Goal: Find contact information: Find contact information

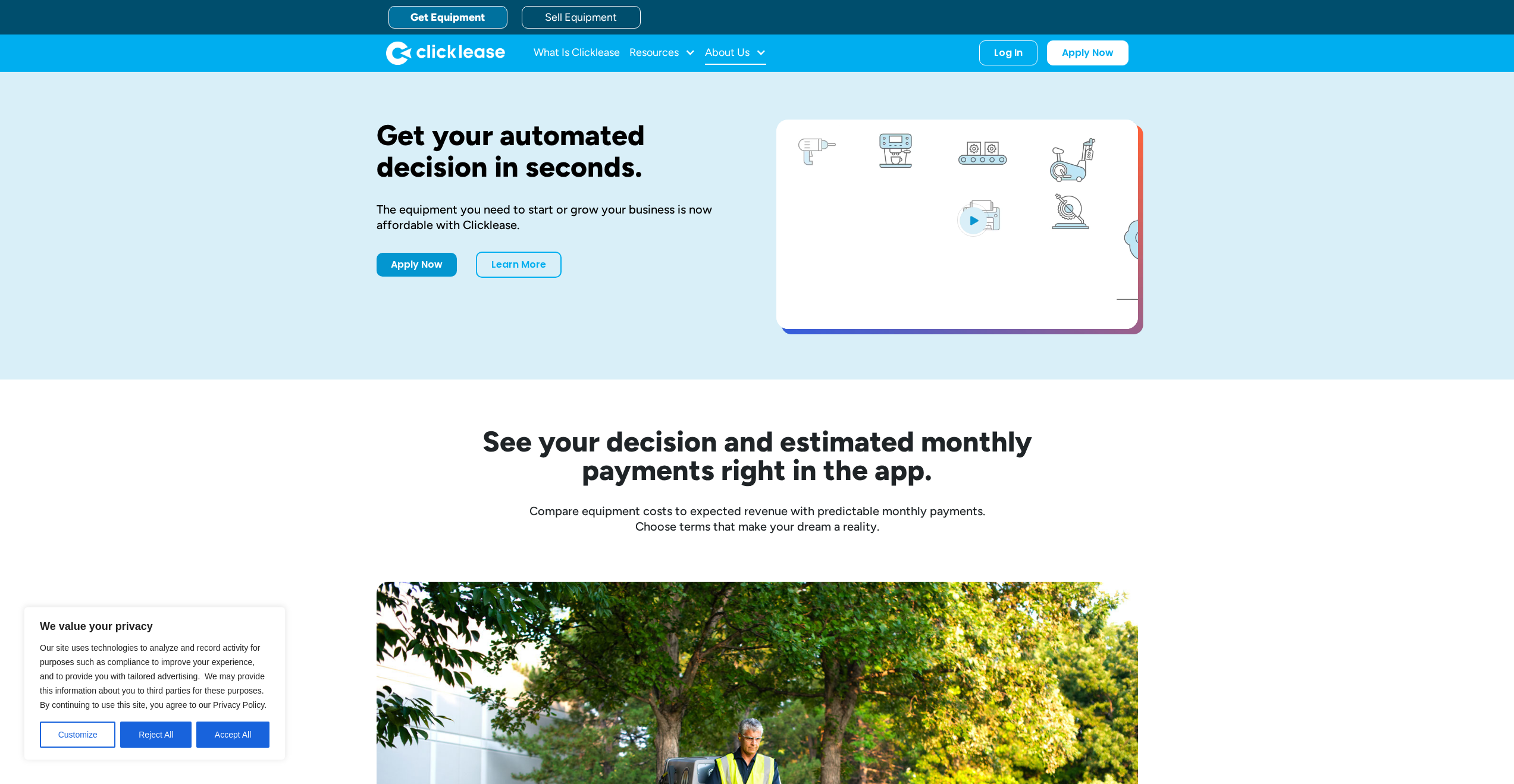
click at [731, 52] on div "About Us" at bounding box center [727, 52] width 44 height 0
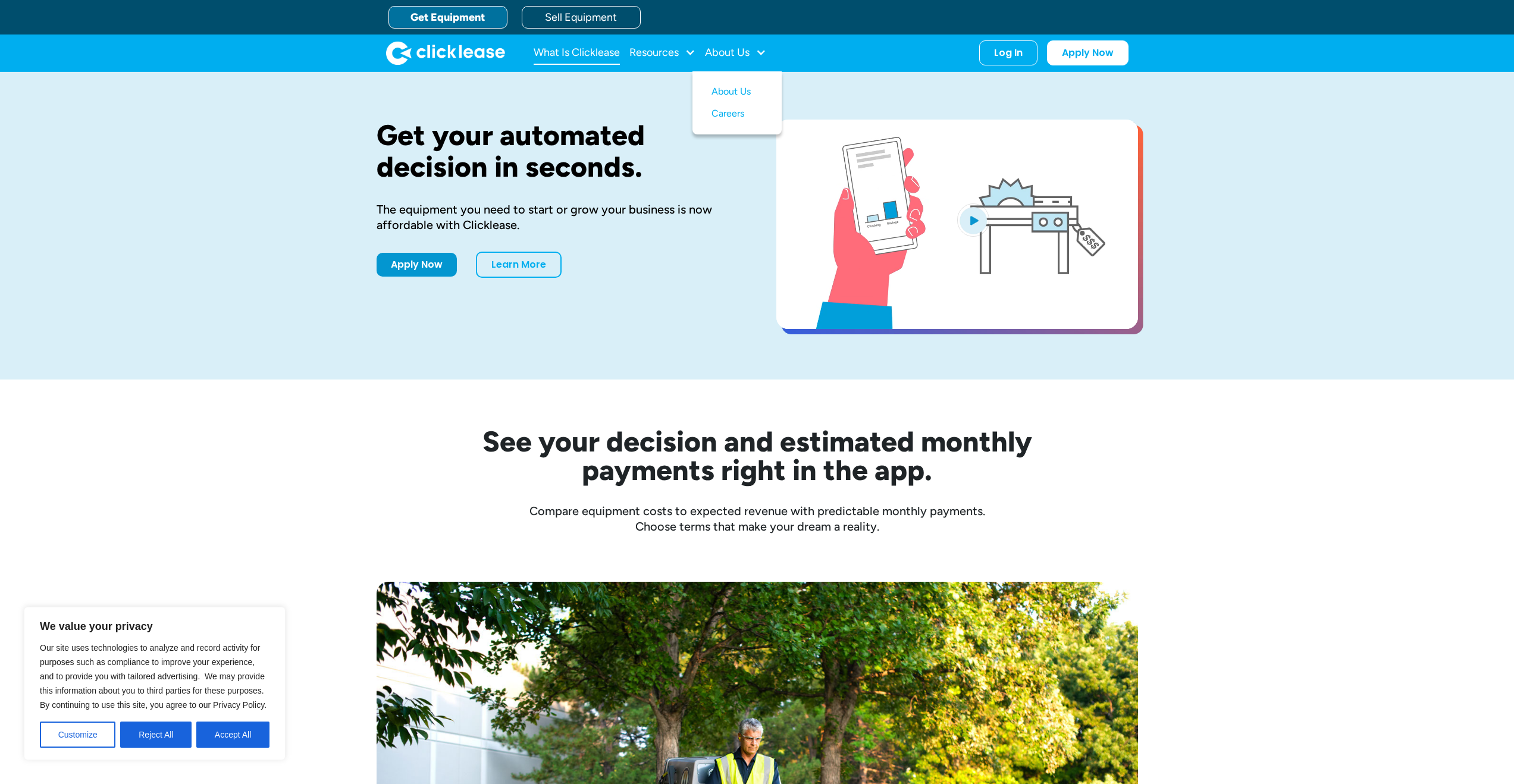
click at [570, 53] on link "What Is Clicklease" at bounding box center [577, 53] width 86 height 24
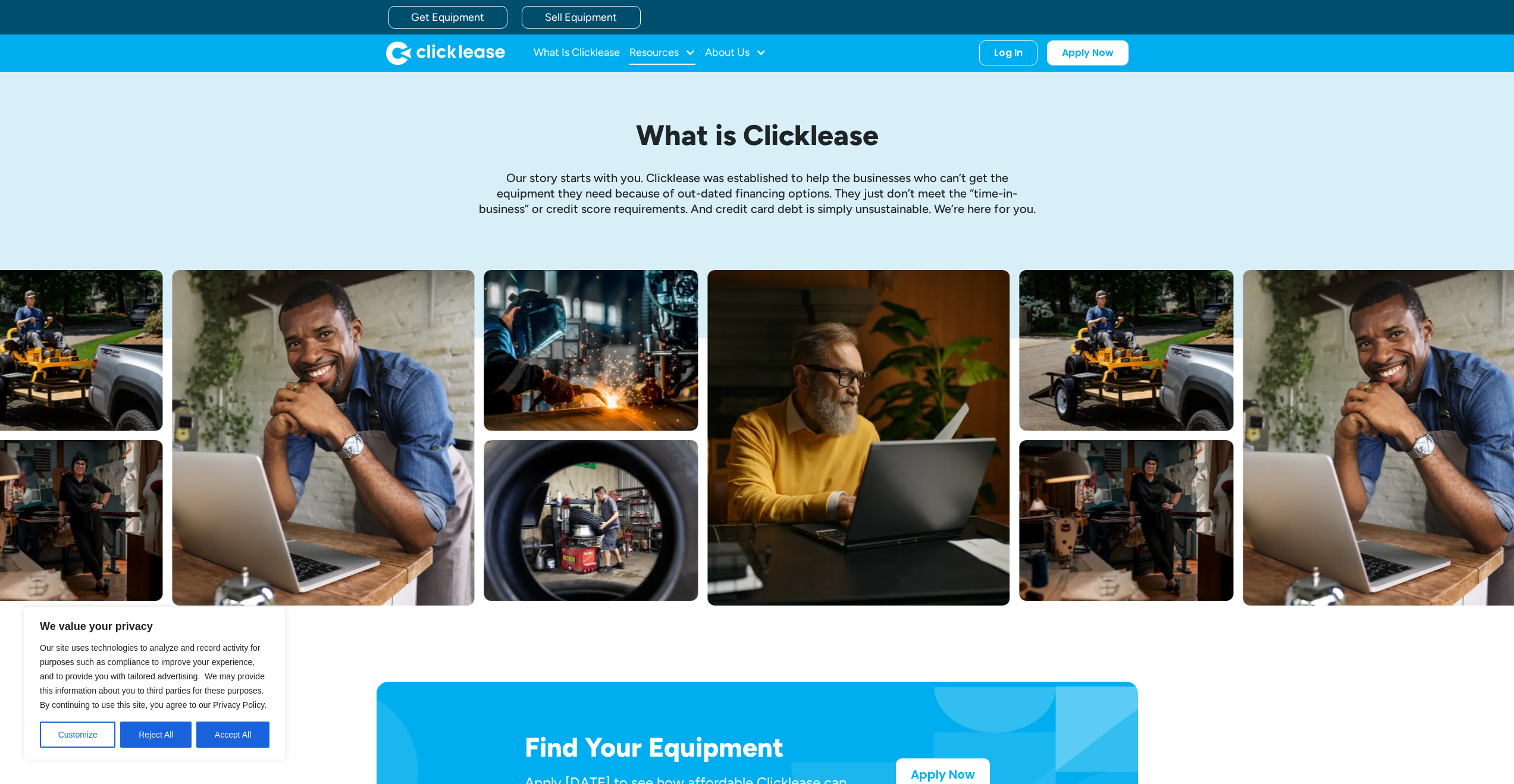
click at [657, 52] on div "Resources" at bounding box center [654, 52] width 49 height 0
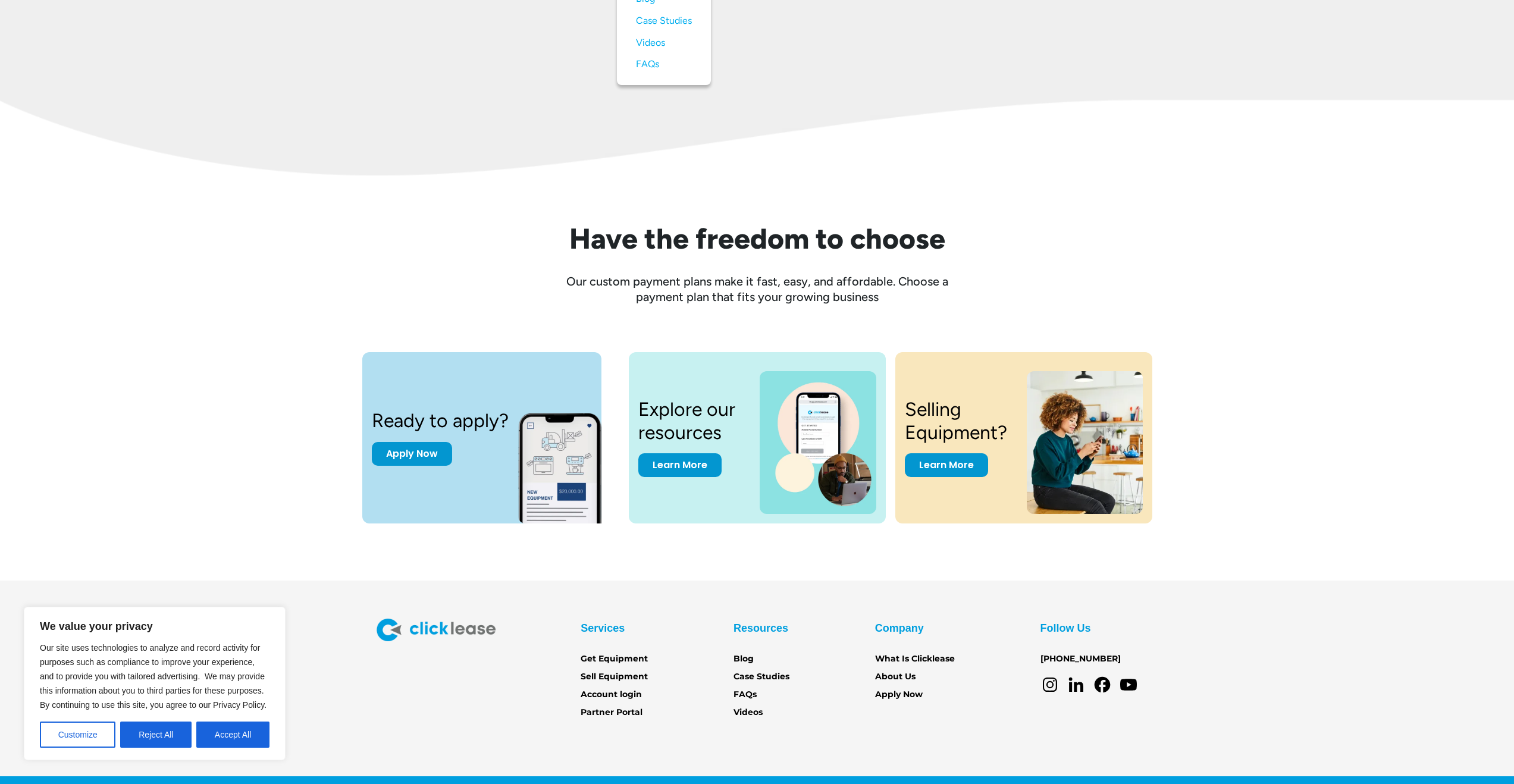
scroll to position [1434, 0]
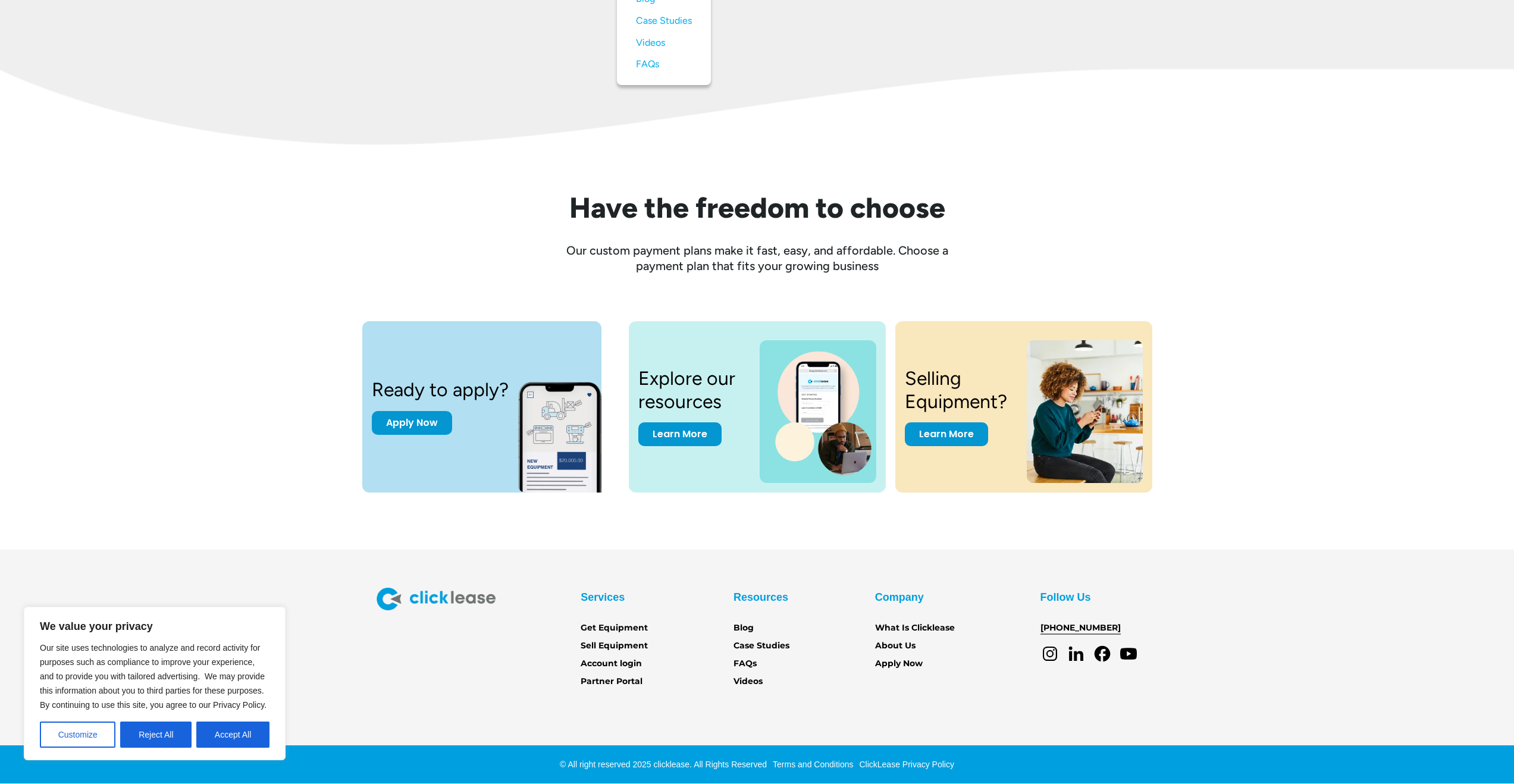
click at [1063, 629] on link "[PHONE_NUMBER]" at bounding box center [1080, 628] width 80 height 13
drag, startPoint x: 1104, startPoint y: 625, endPoint x: 1031, endPoint y: 630, distance: 73.2
click at [1031, 630] on div "Services Get Equipment Sell Equipment Account login Partner Portal Resources Bl…" at bounding box center [757, 638] width 762 height 101
copy link "[PHONE_NUMBER]"
